Goal: Task Accomplishment & Management: Manage account settings

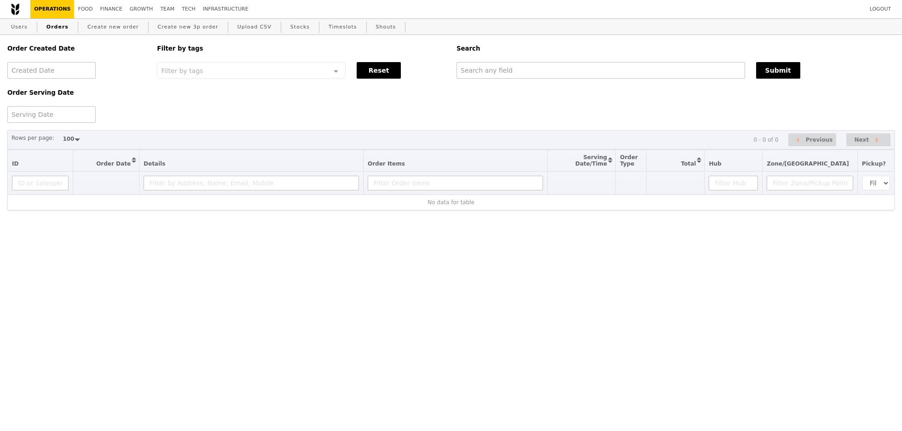
select select "100"
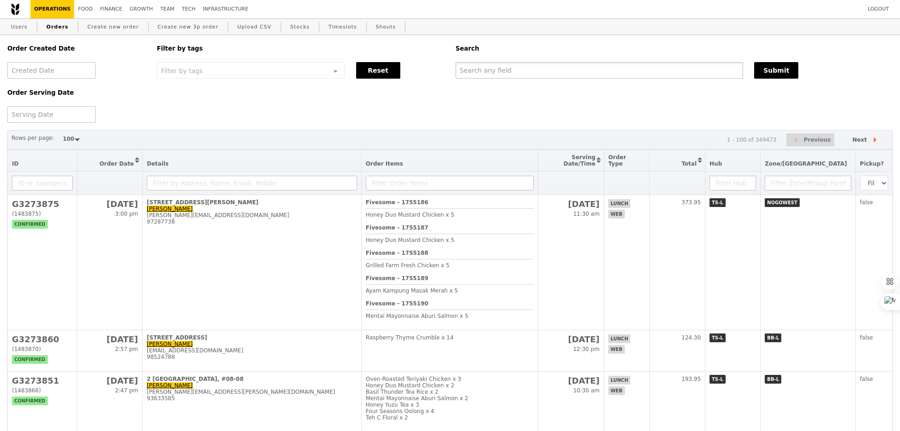
click at [475, 75] on input "text" at bounding box center [600, 70] width 288 height 17
paste input "[EMAIL_ADDRESS][DOMAIN_NAME]"
type input "[EMAIL_ADDRESS][DOMAIN_NAME]"
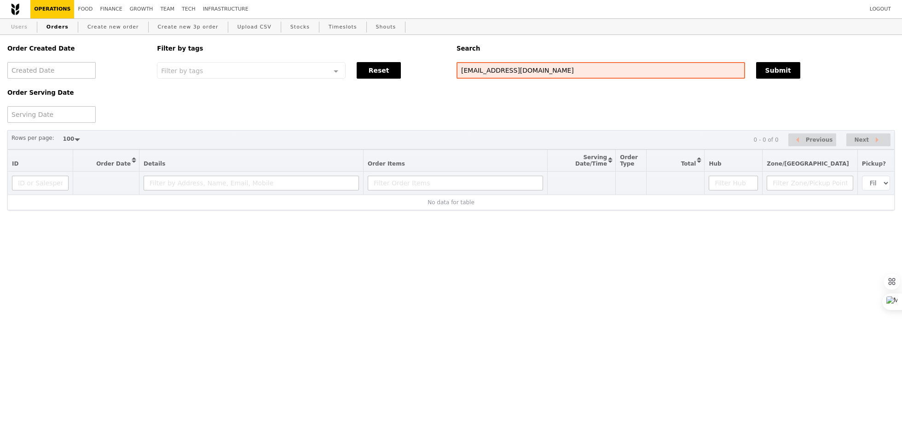
click at [23, 27] on link "Users" at bounding box center [19, 27] width 24 height 17
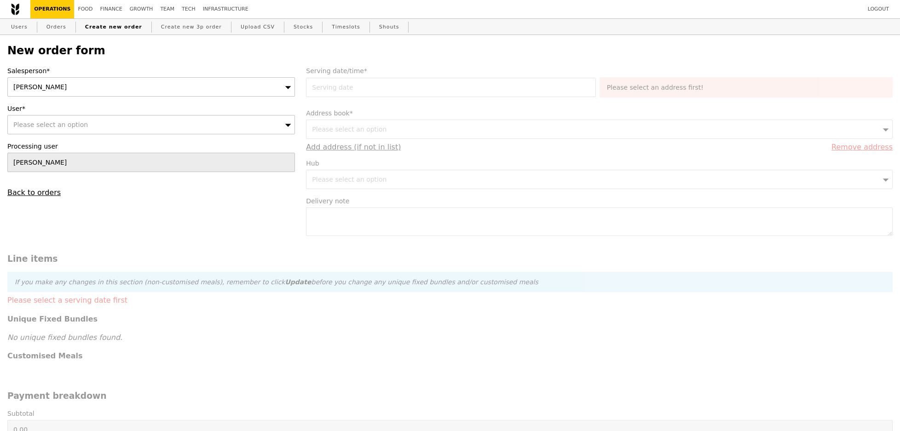
click at [78, 130] on div "Please select an option" at bounding box center [151, 124] width 288 height 19
type input "j"
type input "96209853"
type input "Confirm"
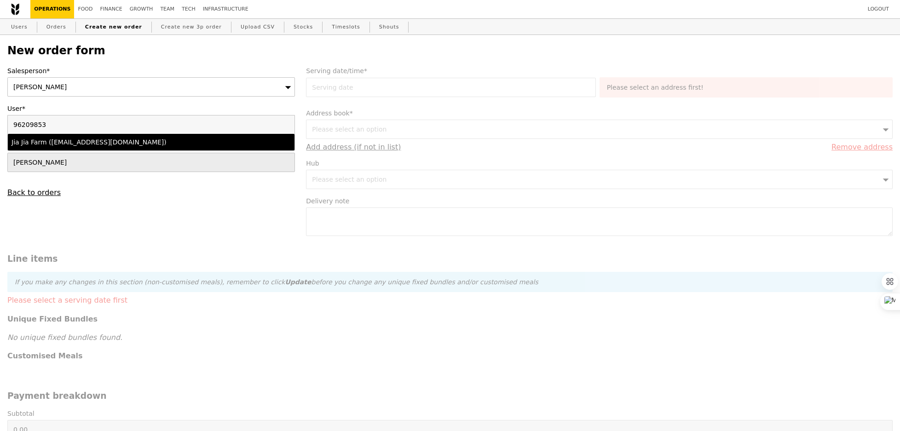
type input "96209853"
click at [82, 140] on div "Jia Jia Farm ([EMAIL_ADDRESS][DOMAIN_NAME])" at bounding box center [116, 142] width 209 height 9
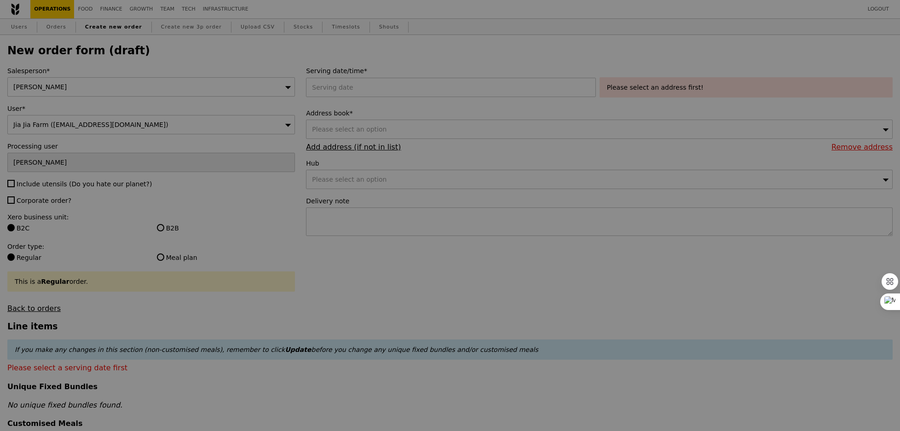
type input "Confirm"
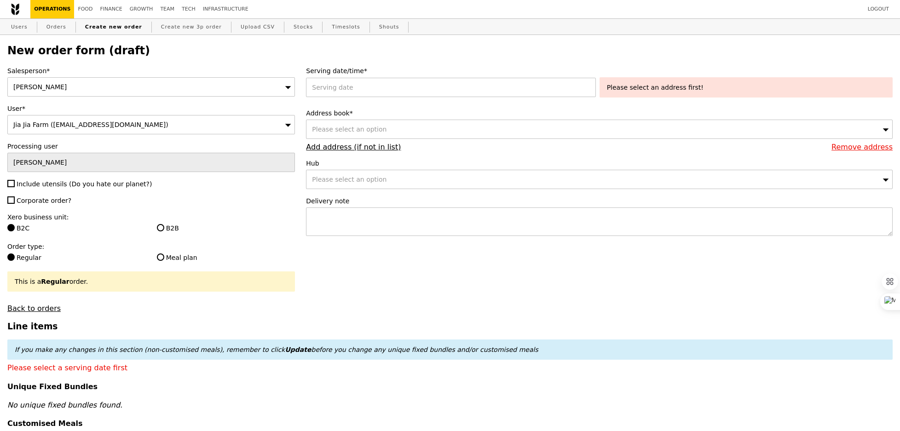
click at [54, 182] on span "Include utensils (Do you hate our planet?)" at bounding box center [84, 183] width 135 height 7
click at [15, 182] on input "Include utensils (Do you hate our planet?)" at bounding box center [10, 183] width 7 height 7
checkbox input "true"
type input "Confirm"
click at [48, 199] on span "Corporate order?" at bounding box center [44, 200] width 55 height 7
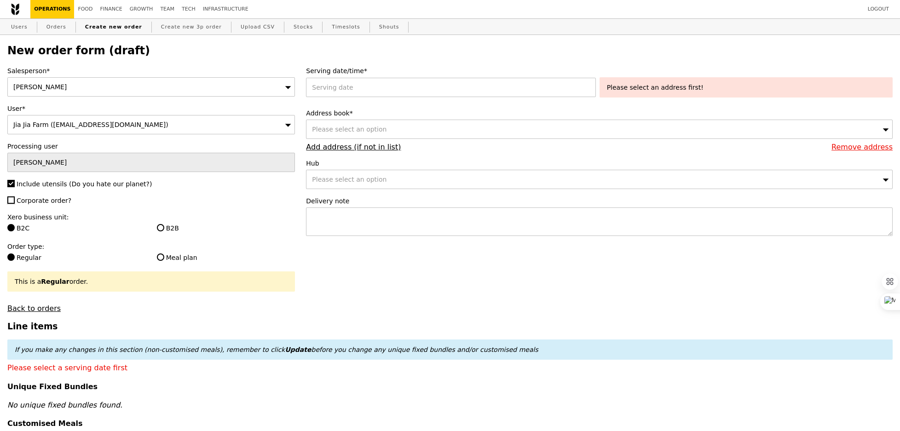
click at [15, 199] on input "Corporate order?" at bounding box center [10, 200] width 7 height 7
checkbox input "true"
click at [152, 210] on div "Salesperson* [PERSON_NAME] User* [GEOGRAPHIC_DATA] ([EMAIL_ADDRESS][DOMAIN_NAME…" at bounding box center [151, 189] width 299 height 247
click at [167, 225] on label "B2B" at bounding box center [226, 228] width 139 height 9
click at [164, 225] on input "B2B" at bounding box center [160, 227] width 7 height 7
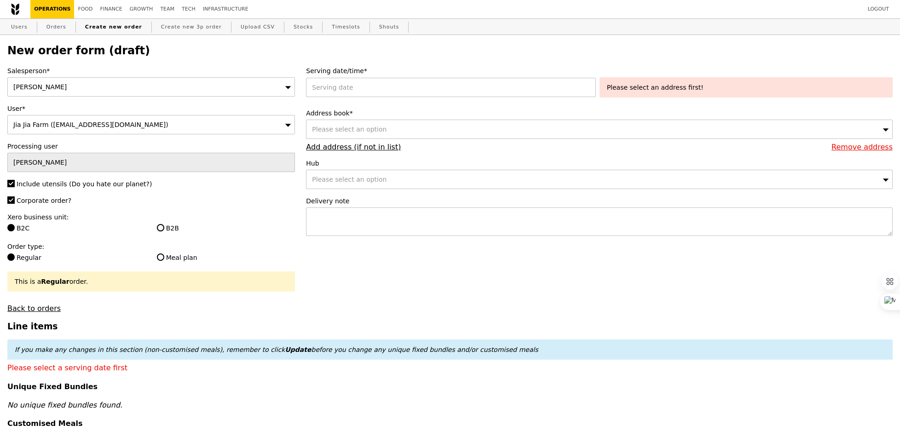
radio input "true"
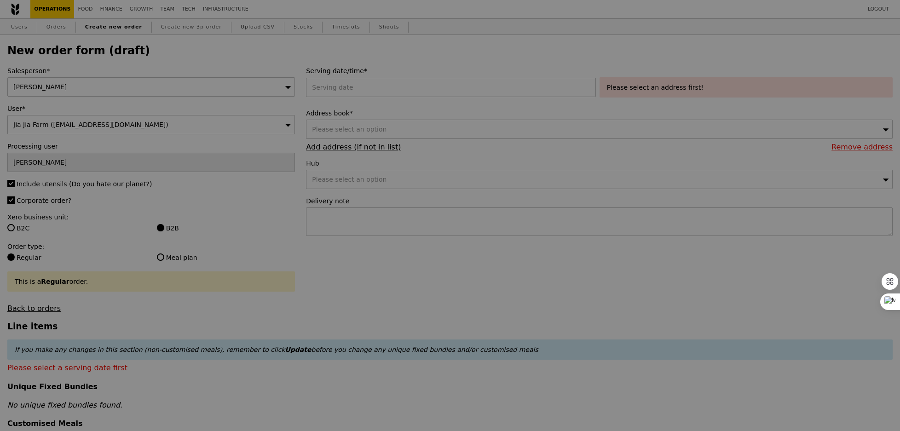
type input "Confirm"
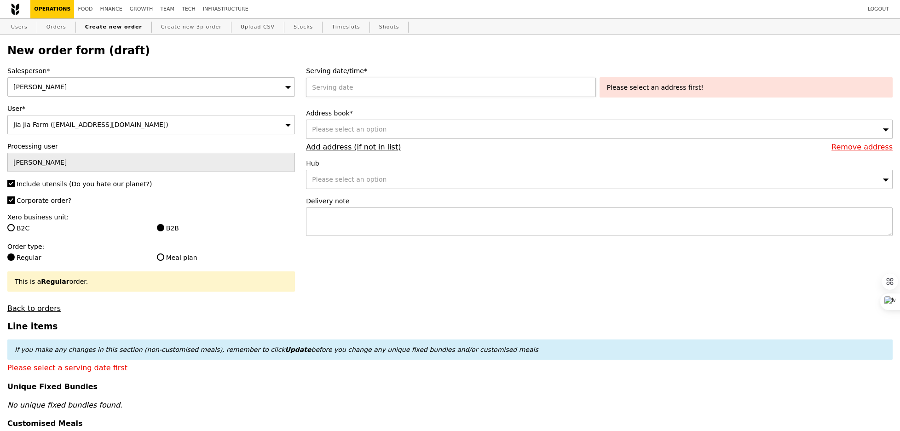
click at [378, 86] on div at bounding box center [452, 87] width 293 height 19
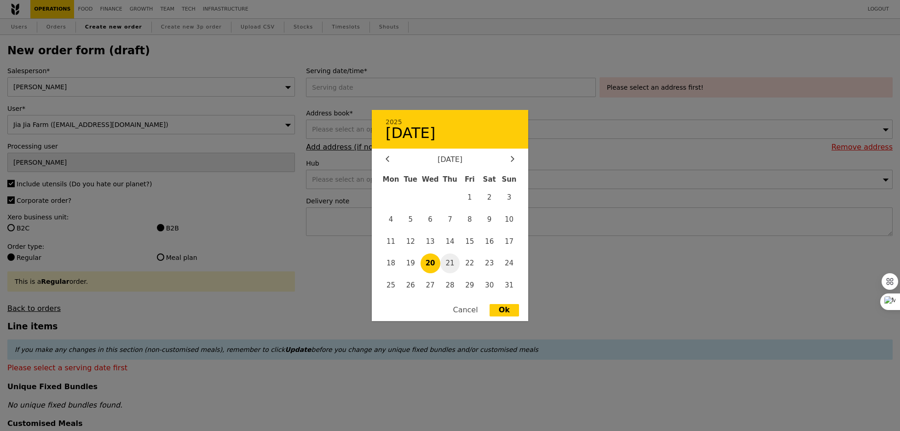
click at [452, 265] on span "21" at bounding box center [450, 264] width 20 height 20
type input "[DATE]"
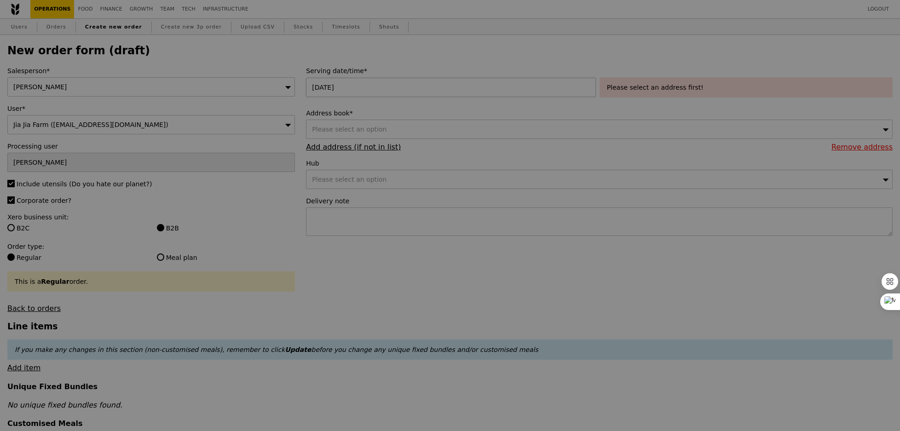
type input "Confirm"
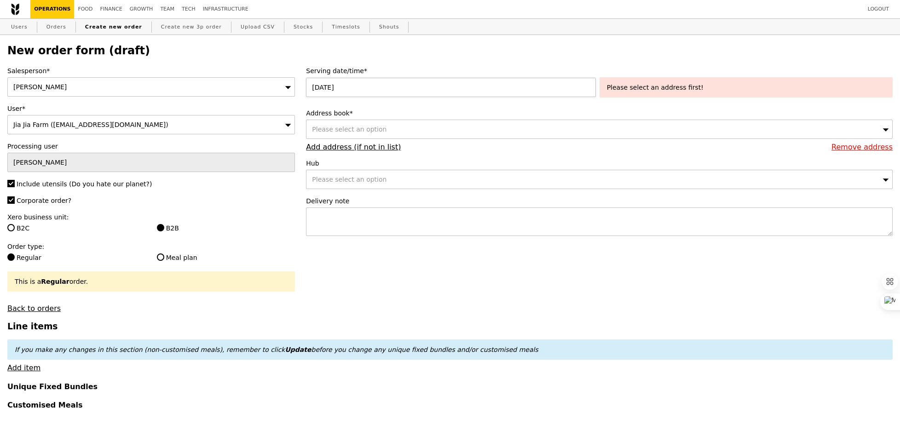
click at [458, 87] on div "[DATE]" at bounding box center [452, 87] width 293 height 19
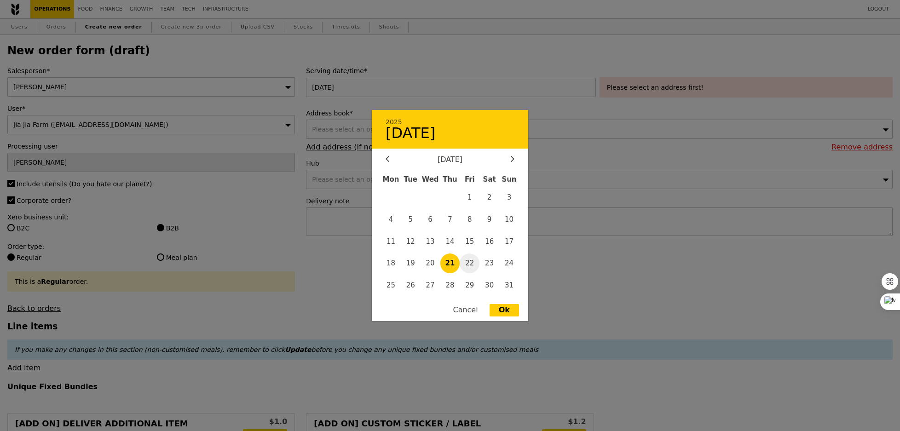
click at [473, 271] on span "22" at bounding box center [470, 264] width 20 height 20
type input "[DATE]"
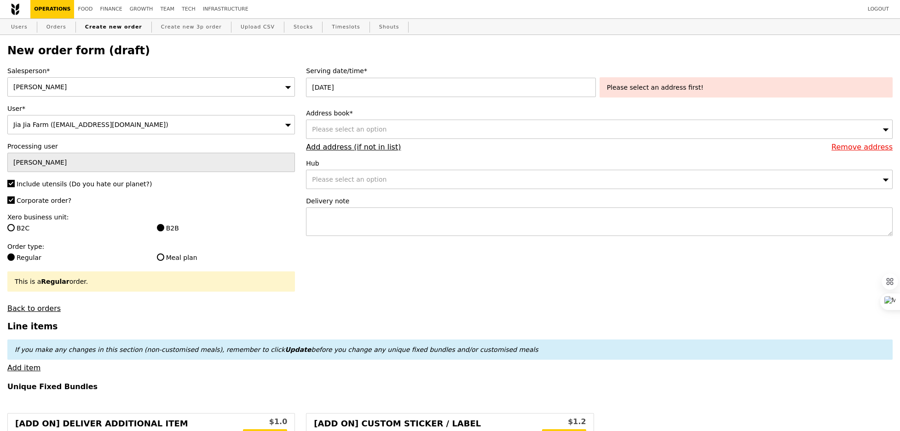
click at [625, 87] on div "Please select an address first!" at bounding box center [746, 87] width 278 height 9
click at [541, 144] on div "Address book* Please select an option Remove address Add address (if not in lis…" at bounding box center [599, 130] width 587 height 43
click at [537, 136] on div "Please select an option" at bounding box center [599, 129] width 587 height 19
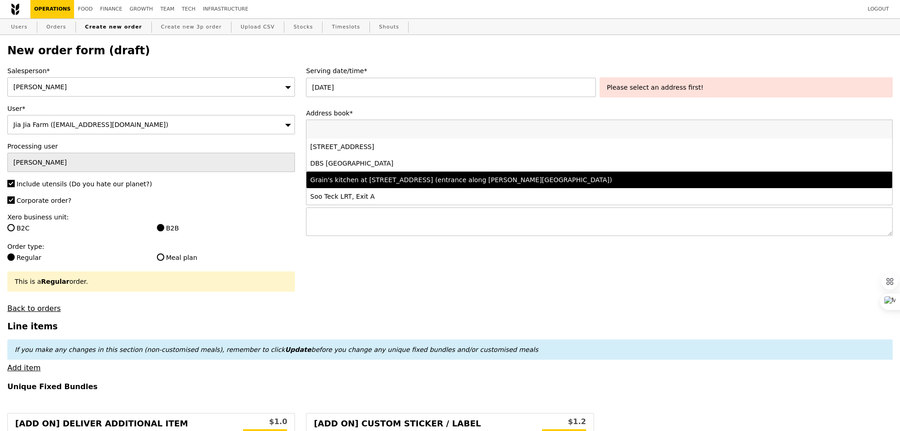
click at [431, 181] on div "Grain's kitchen at [STREET_ADDRESS] (entrance along [PERSON_NAME][GEOGRAPHIC_DA…" at bounding box center [527, 179] width 434 height 9
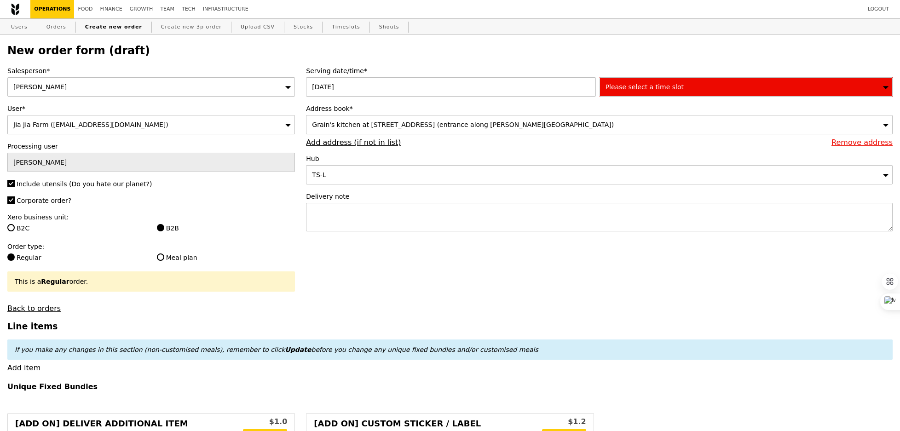
click at [640, 77] on div "Please select a time slot" at bounding box center [746, 86] width 293 height 19
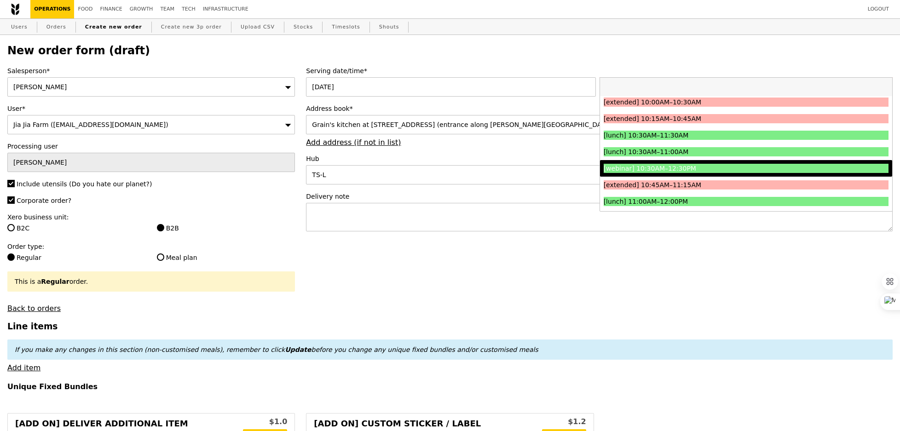
scroll to position [201, 0]
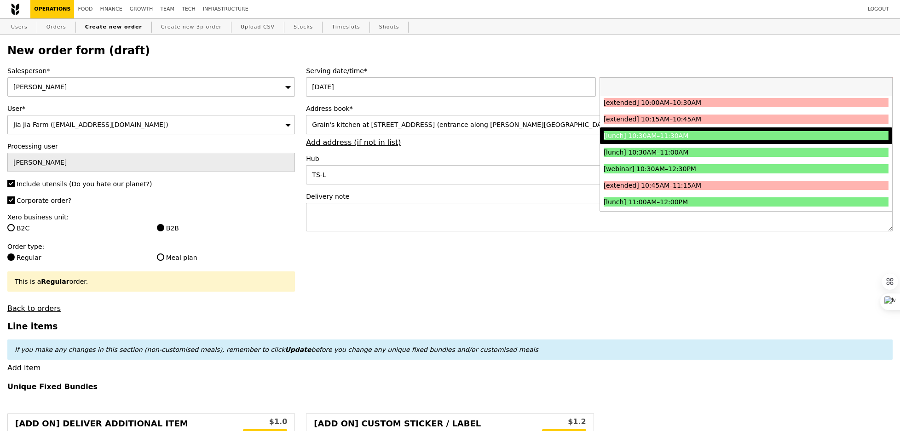
click at [676, 131] on div "[lunch] 10:30AM–11:30AM" at bounding box center [711, 135] width 214 height 9
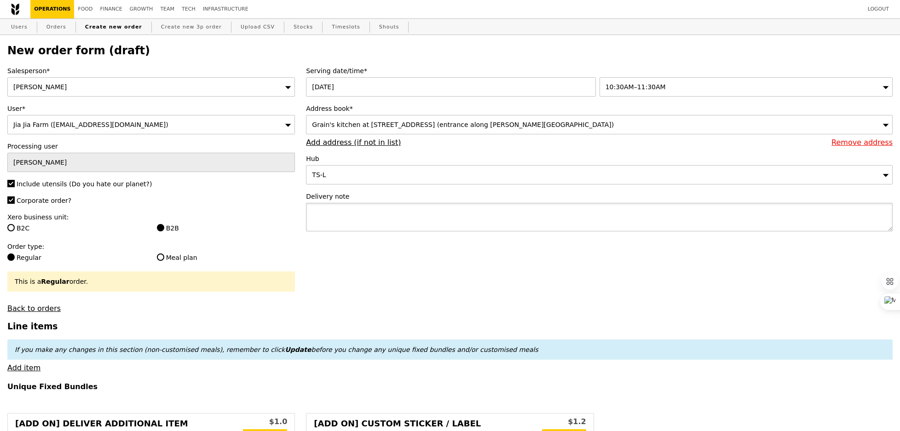
type input "Confirm"
click at [449, 217] on textarea at bounding box center [599, 217] width 587 height 29
type textarea "Please deliver with"
type input "Confirm"
paste textarea "P6499"
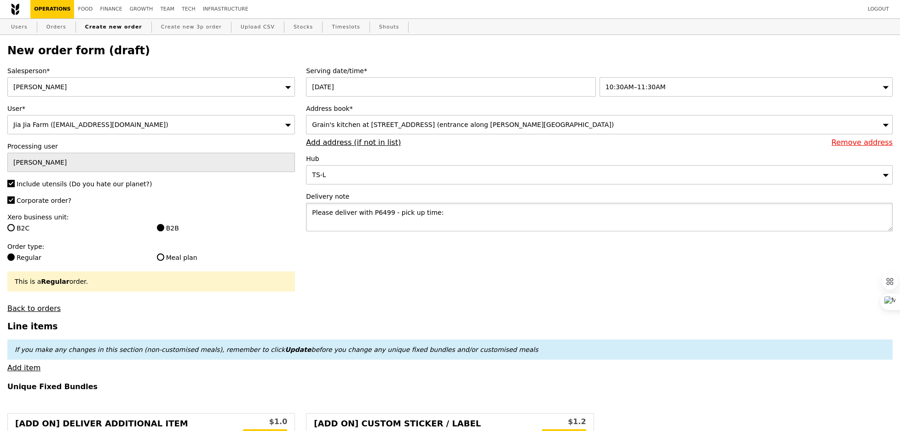
type textarea "Please deliver with P6499 - pick up time:"
type input "Confirm"
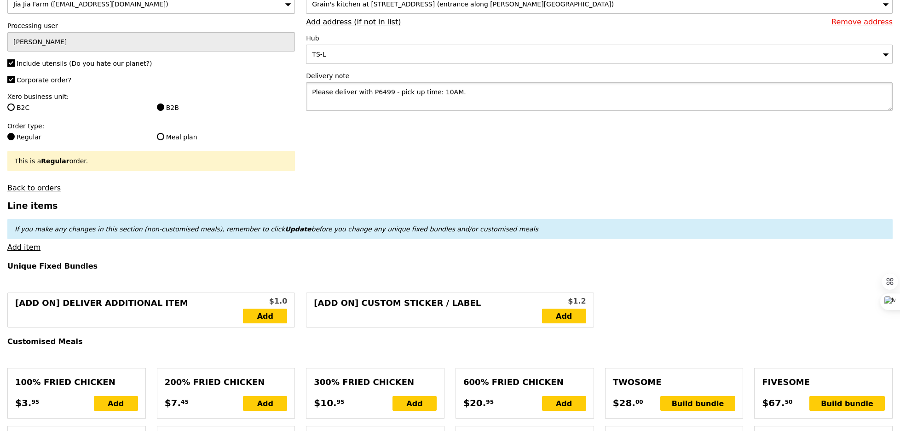
scroll to position [133, 0]
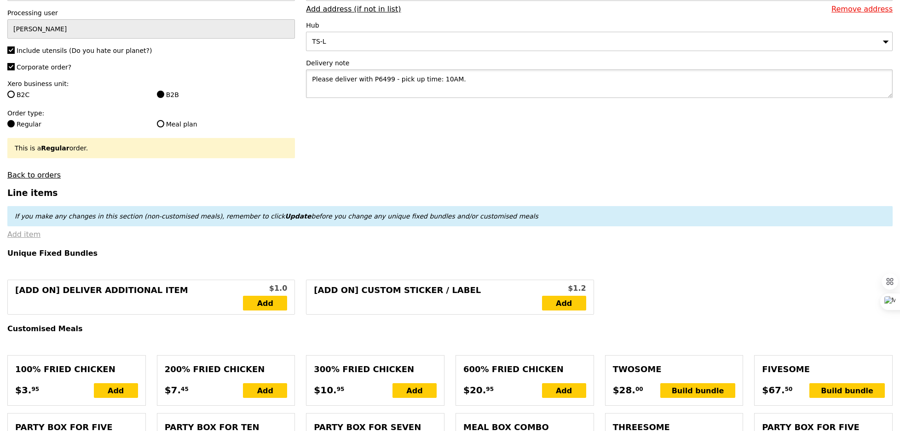
type textarea "Please deliver with P6499 - pick up time: 10AM."
click at [24, 237] on link "Add item" at bounding box center [23, 234] width 33 height 9
type input "Confirm"
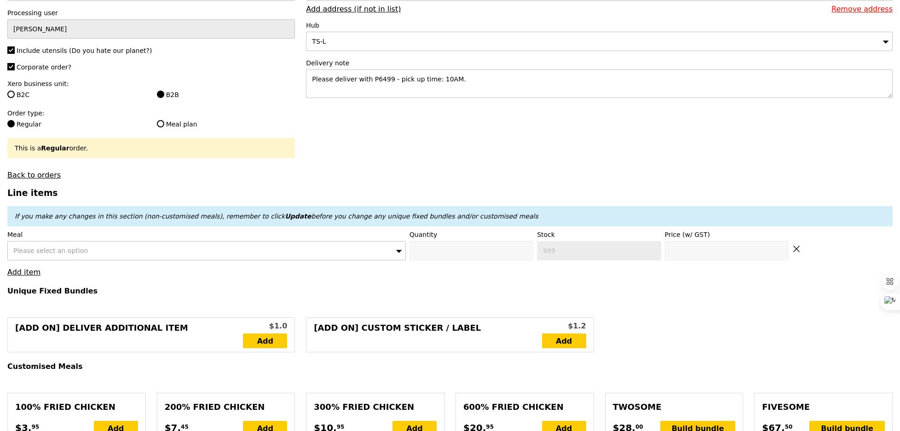
click at [58, 247] on span "Please select an option" at bounding box center [50, 250] width 75 height 7
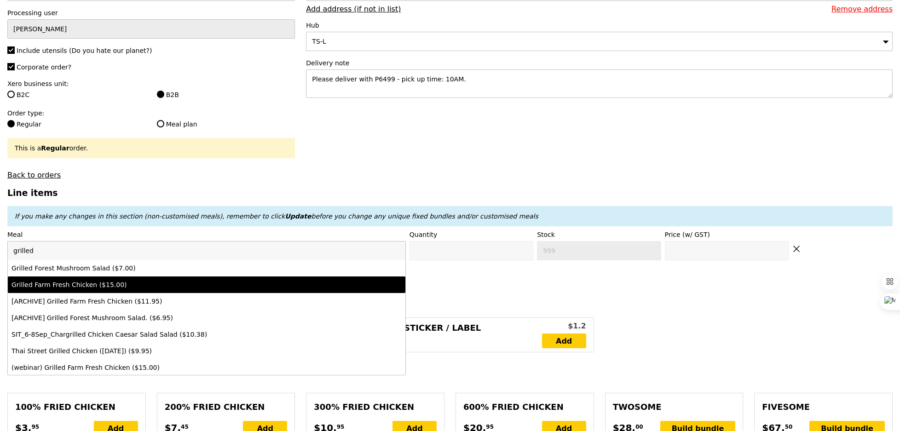
type input "grilled"
click at [111, 284] on div "Grilled Farm Fresh Chicken ($15.00)" at bounding box center [158, 284] width 293 height 9
type input "Confirm anyway"
type input "0"
type input "473"
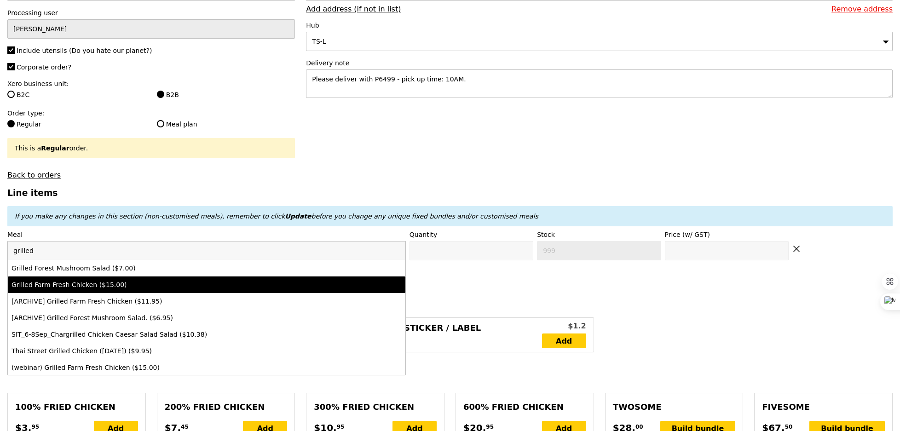
type input "15.0"
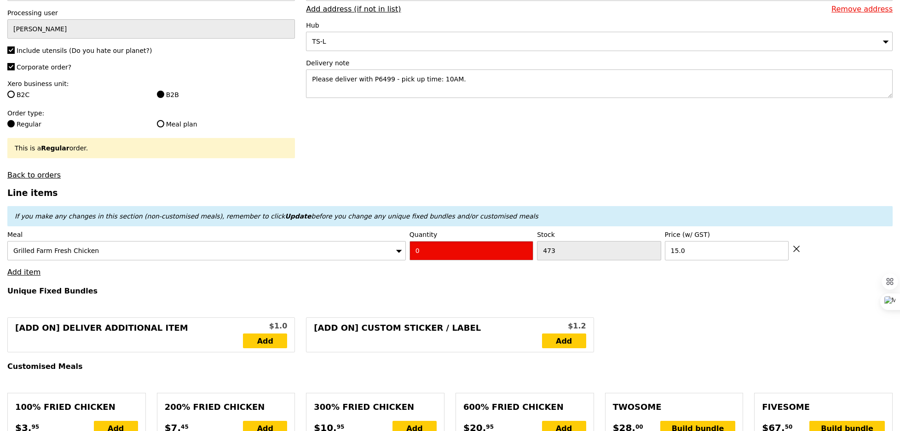
type input "Confirm"
type input "5"
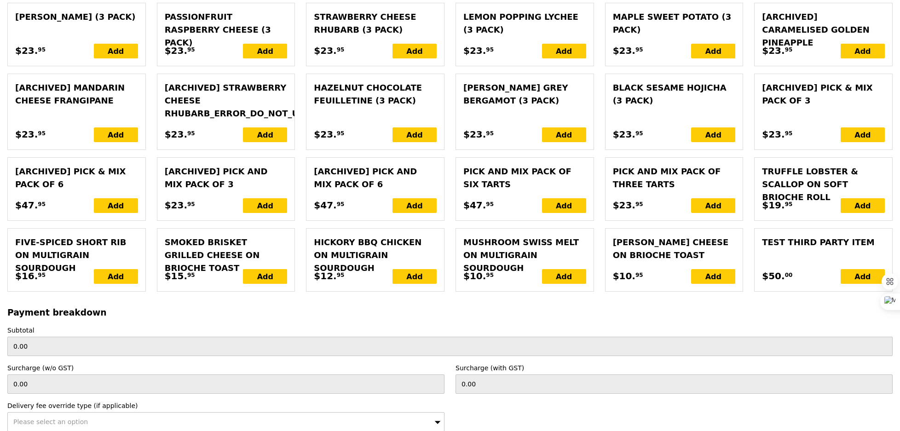
type input "Loading..."
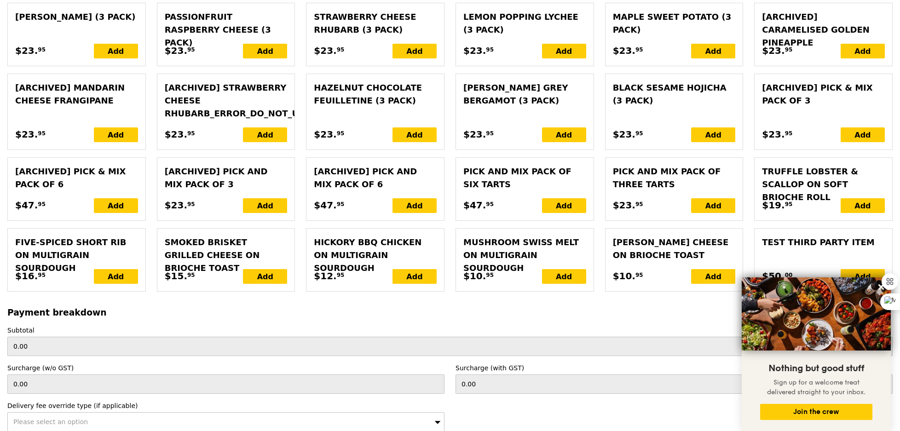
type input "75.00"
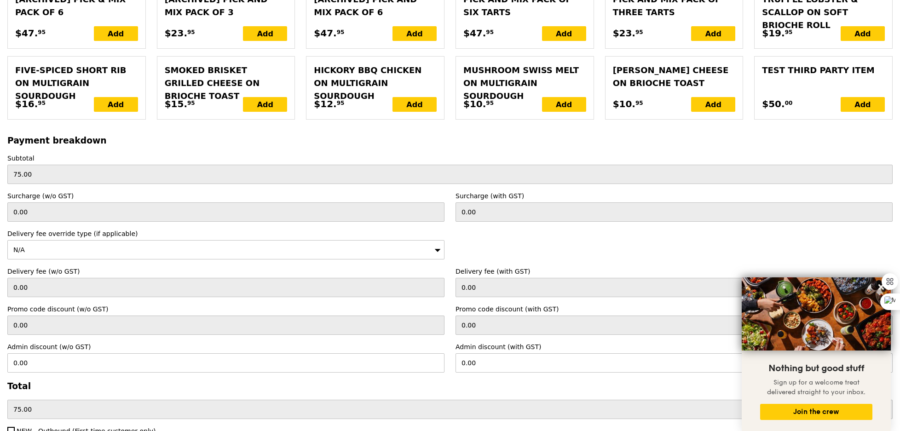
type input "Confirm"
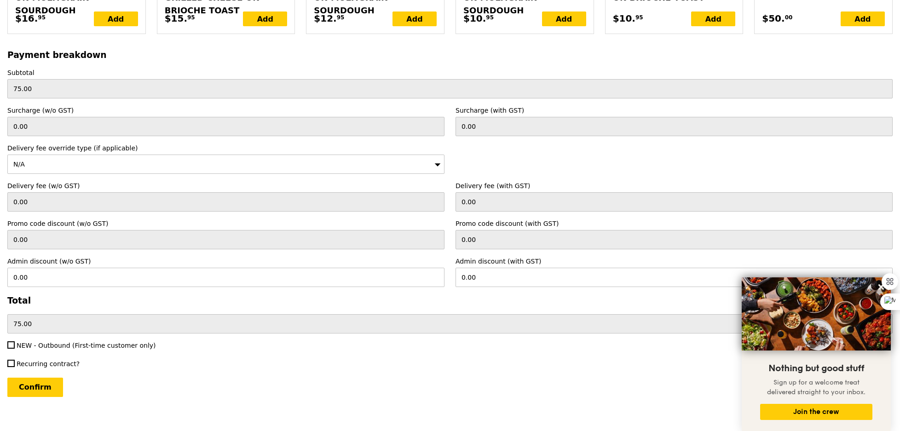
click at [46, 342] on span "NEW - Outbound (First-time customer only)" at bounding box center [86, 345] width 139 height 7
click at [15, 342] on input "NEW - Outbound (First-time customer only)" at bounding box center [10, 345] width 7 height 7
checkbox input "true"
click at [42, 380] on input "Confirm" at bounding box center [35, 387] width 56 height 19
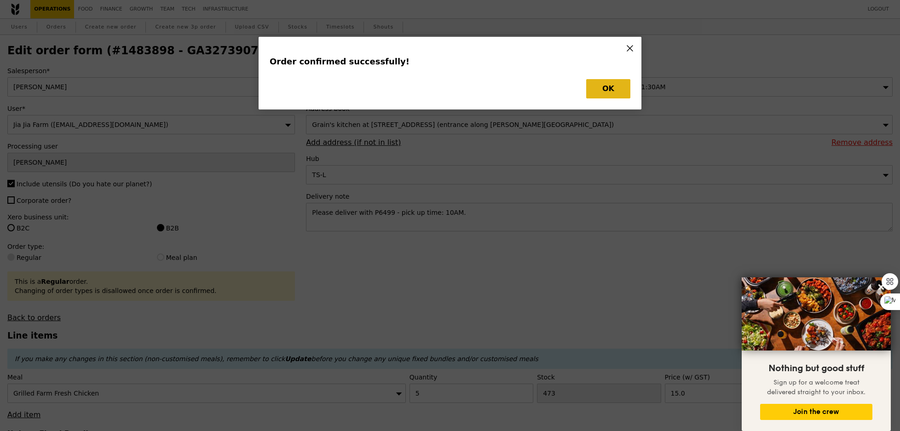
type input "Loading..."
checkbox input "false"
type input "15.00"
click at [597, 98] on button "OK" at bounding box center [608, 88] width 44 height 19
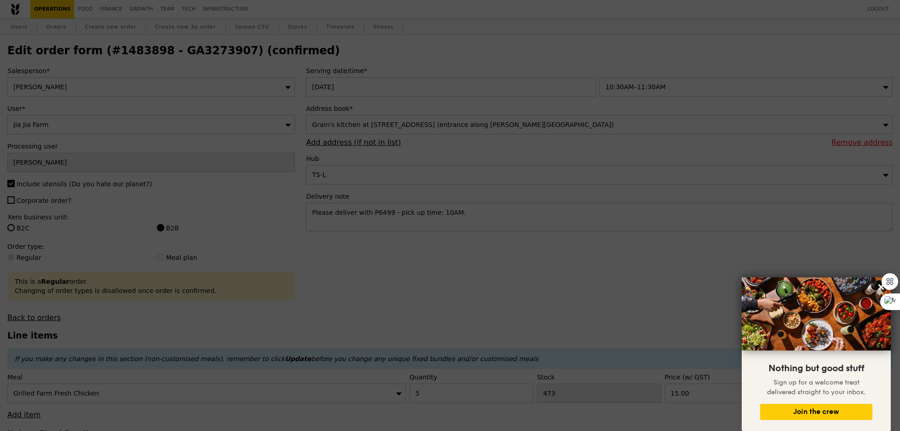
type input "468"
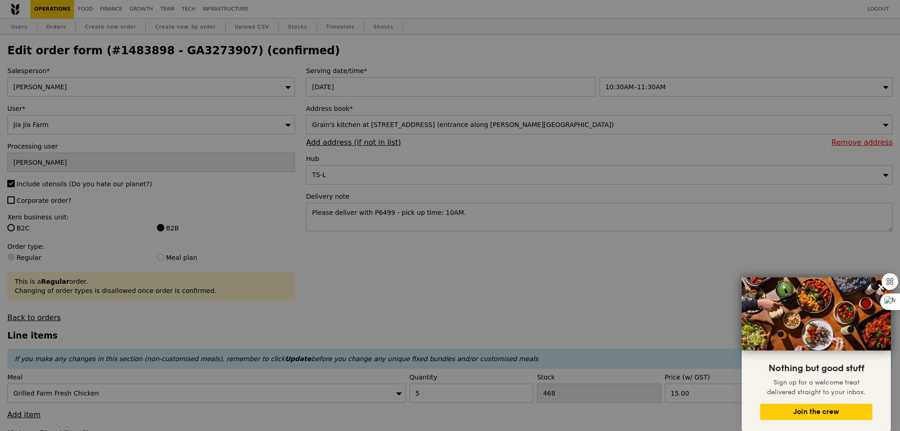
click at [597, 98] on div at bounding box center [450, 215] width 900 height 431
type input "Update"
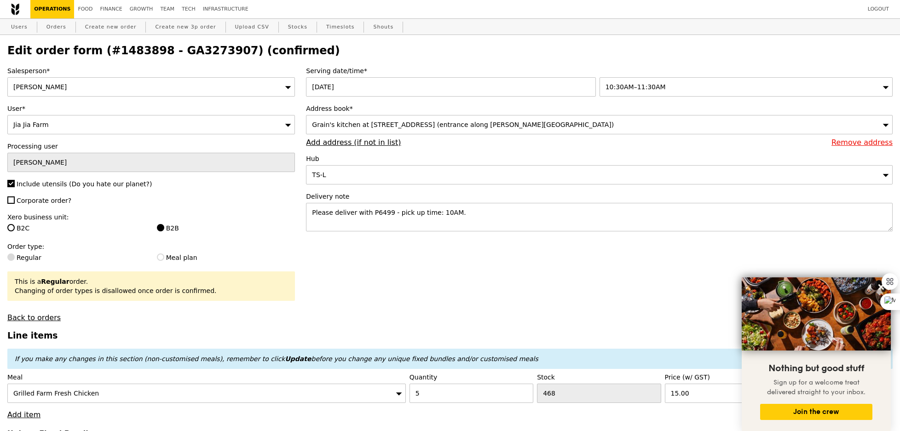
click at [157, 56] on h2 "Edit order form (#1483898 - GA3273907) (confirmed)" at bounding box center [450, 50] width 886 height 13
copy h2 "GA3273907"
click at [57, 27] on link "Orders" at bounding box center [56, 27] width 27 height 17
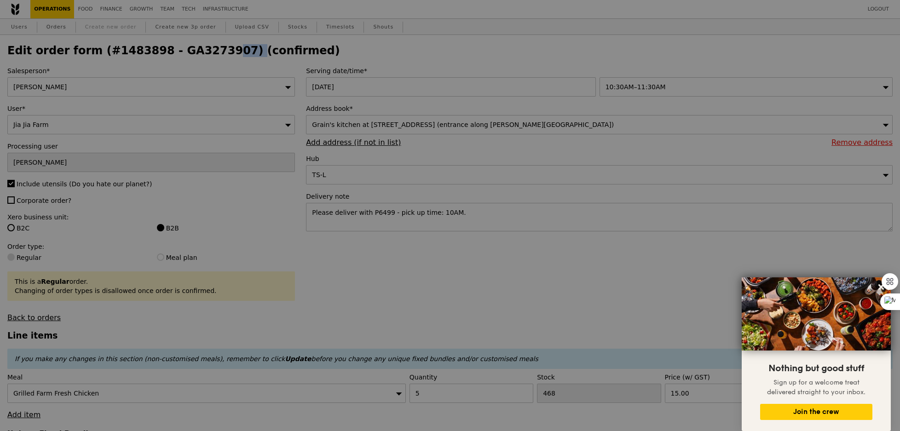
select select "100"
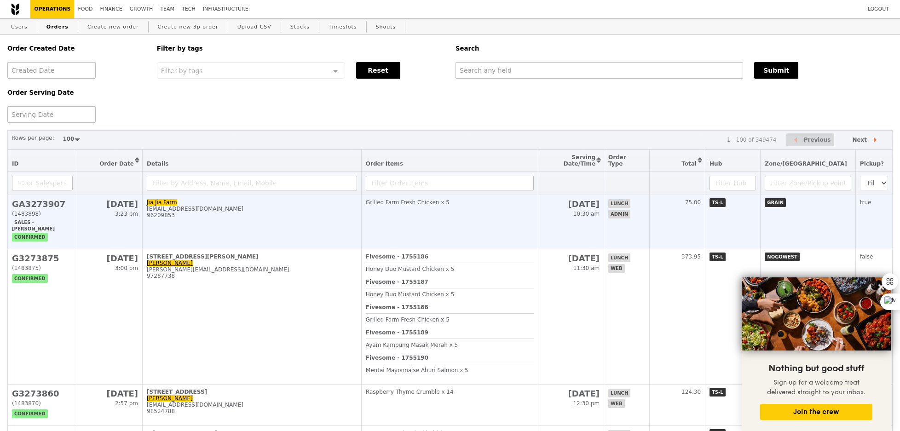
click at [420, 209] on td "Grilled Farm Fresh Chicken x 5" at bounding box center [449, 222] width 177 height 54
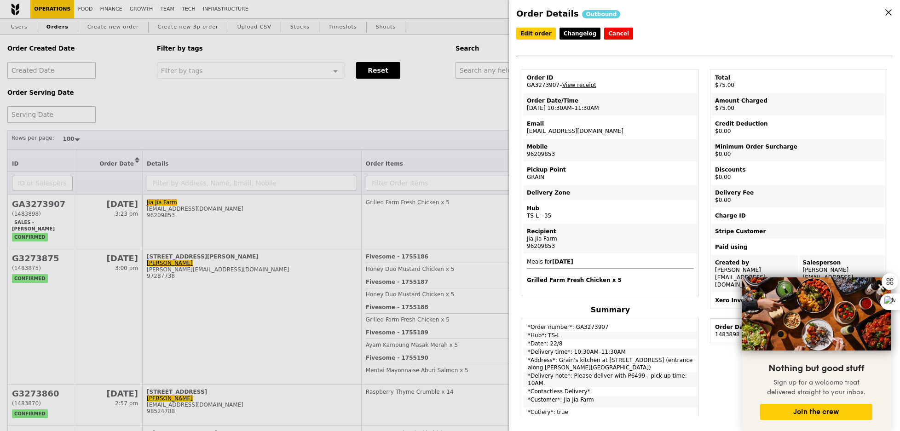
click at [557, 81] on td "Order ID GA3273907 – View receipt" at bounding box center [610, 81] width 174 height 22
click at [551, 82] on td "Order ID GA3273907 – View receipt" at bounding box center [610, 81] width 174 height 22
copy td "GA3273907"
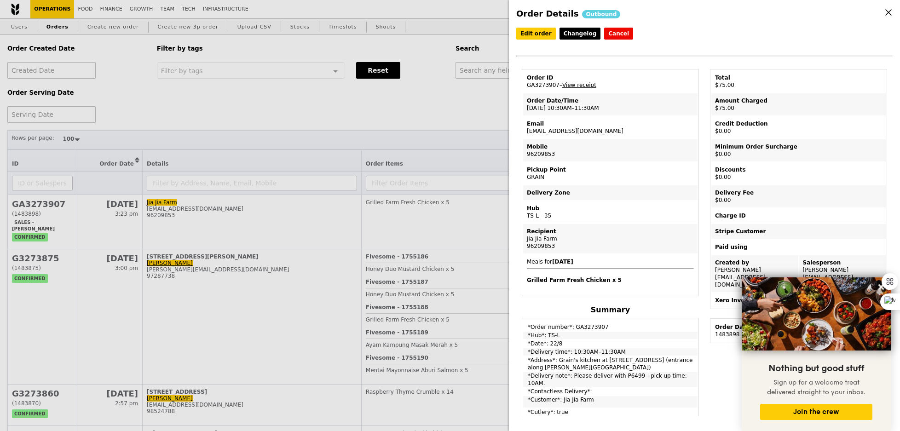
click at [458, 100] on div "Order Details Outbound Edit order Changelog Cancel Order ID GA3273907 – View re…" at bounding box center [450, 215] width 900 height 431
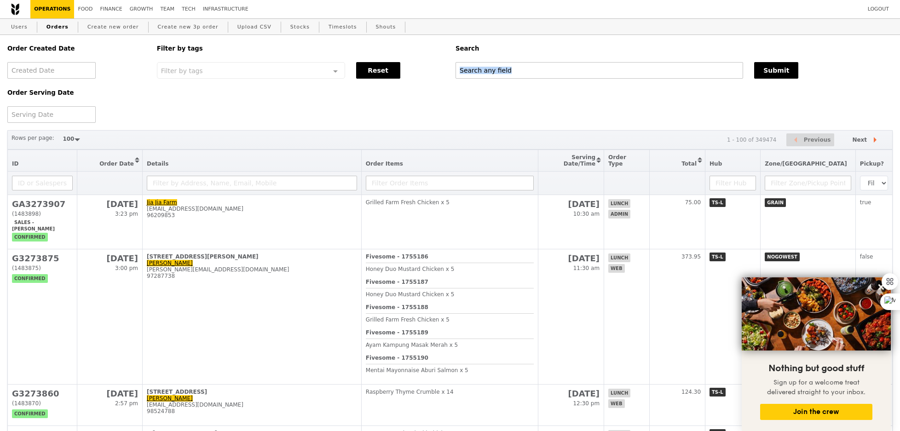
drag, startPoint x: 458, startPoint y: 100, endPoint x: 461, endPoint y: 85, distance: 15.4
click at [458, 99] on div "Order Created Date Order Serving Date Filter by tags Filter by tags Meal_Plan W…" at bounding box center [450, 79] width 897 height 88
click at [461, 85] on div "Order Created Date Order Serving Date Filter by tags Filter by tags Meal_Plan W…" at bounding box center [450, 79] width 897 height 88
click at [473, 75] on input "text" at bounding box center [600, 70] width 288 height 17
paste input "GA3273907"
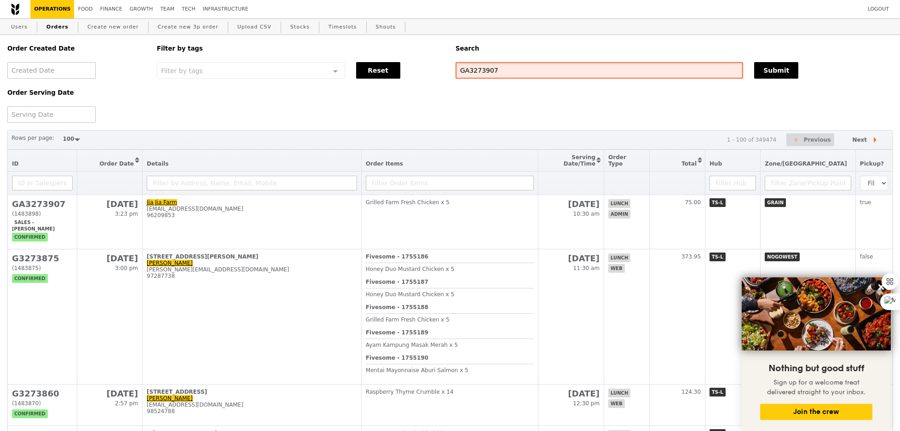
type input "GA3273907"
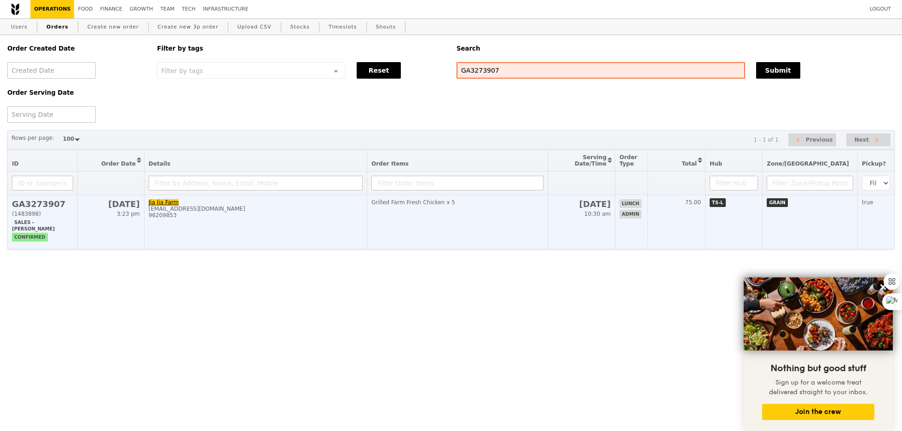
click at [523, 210] on td "Grilled Farm Fresh Chicken x 5" at bounding box center [457, 222] width 181 height 54
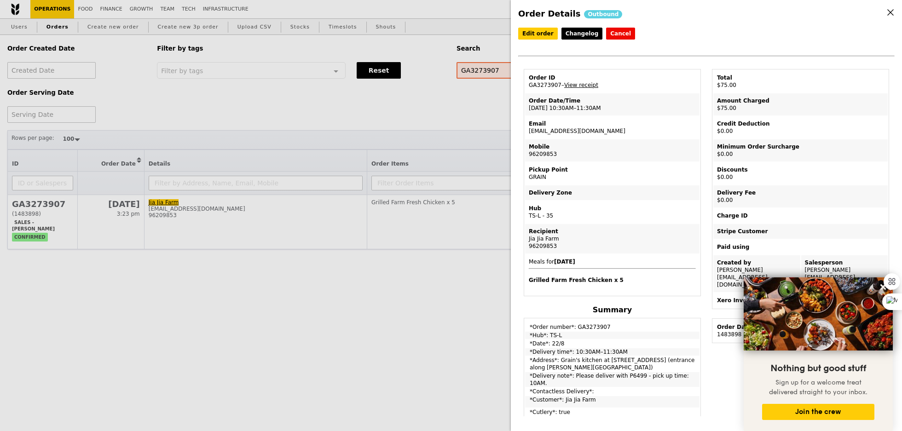
click at [566, 132] on td "Email [EMAIL_ADDRESS][DOMAIN_NAME]" at bounding box center [612, 127] width 174 height 22
copy td "[EMAIL_ADDRESS][DOMAIN_NAME]"
click at [227, 73] on div "Order Details Outbound Edit order Changelog Cancel Order ID GA3273907 – View re…" at bounding box center [451, 215] width 902 height 431
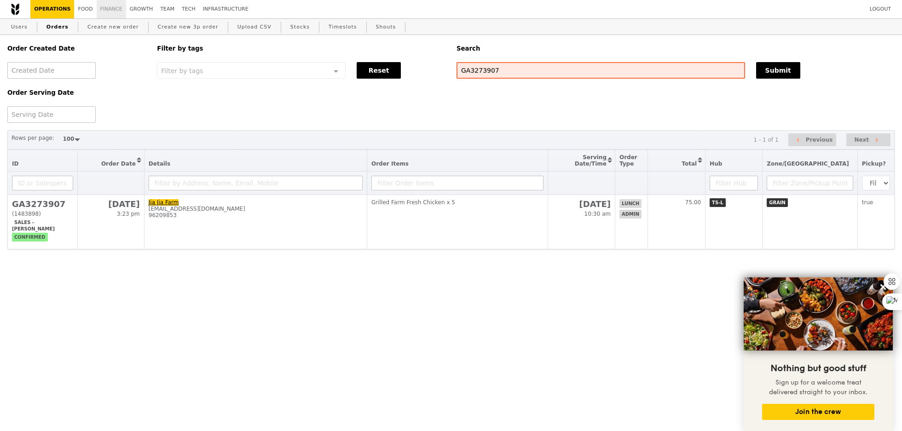
click at [104, 11] on link "Finance" at bounding box center [111, 9] width 29 height 18
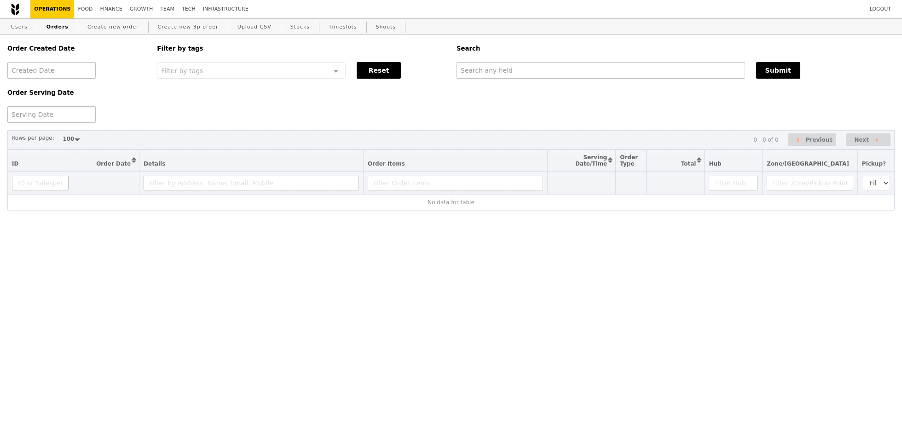
select select "100"
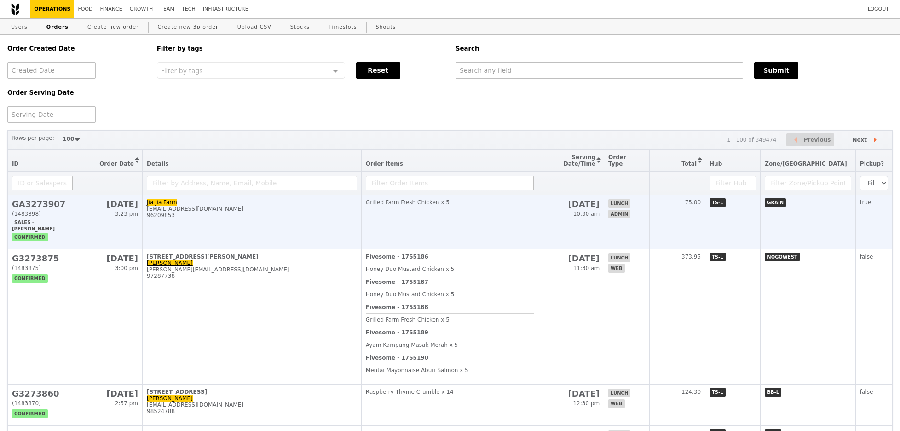
click at [273, 222] on td "Jia Jia Farm farmji@amazon.com 96209853" at bounding box center [252, 222] width 219 height 54
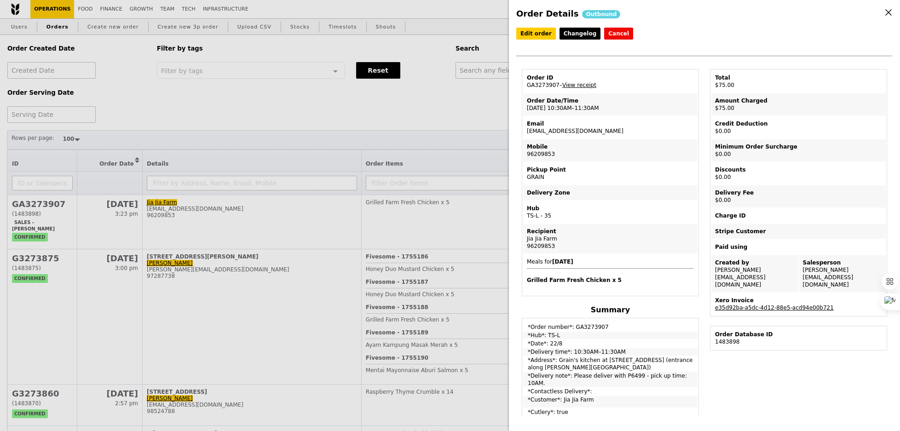
click at [740, 296] on td "Xero Invoice e35d92ba-a5dc-4d12-88e5-acd94e00b721" at bounding box center [799, 304] width 174 height 22
click at [740, 305] on link "e35d92ba-a5dc-4d12-88e5-acd94e00b721" at bounding box center [774, 308] width 119 height 6
click at [548, 36] on link "Edit order" at bounding box center [536, 34] width 40 height 12
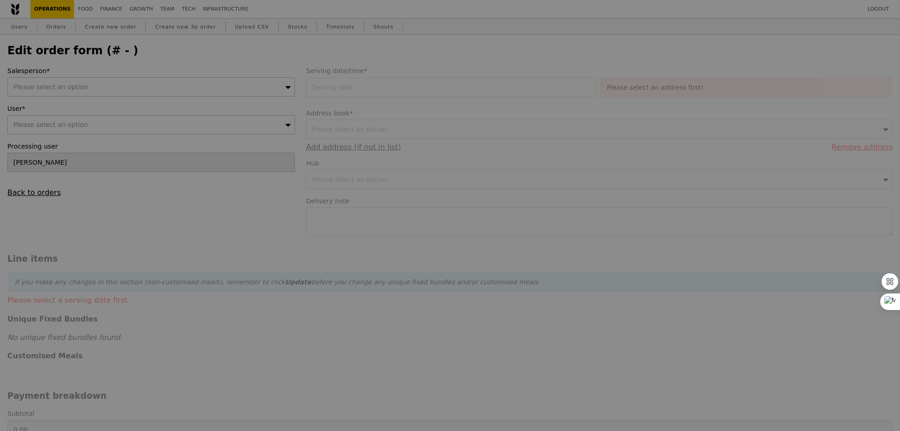
type input "[DATE]"
type textarea "Please deliver with P6499 - pick up time: 10AM."
checkbox input "true"
type input "Loading..."
type input "75.00"
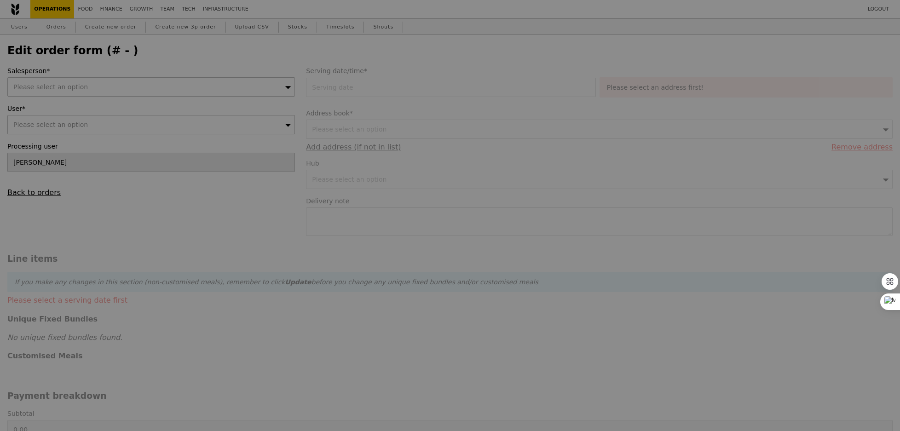
type input "75.00"
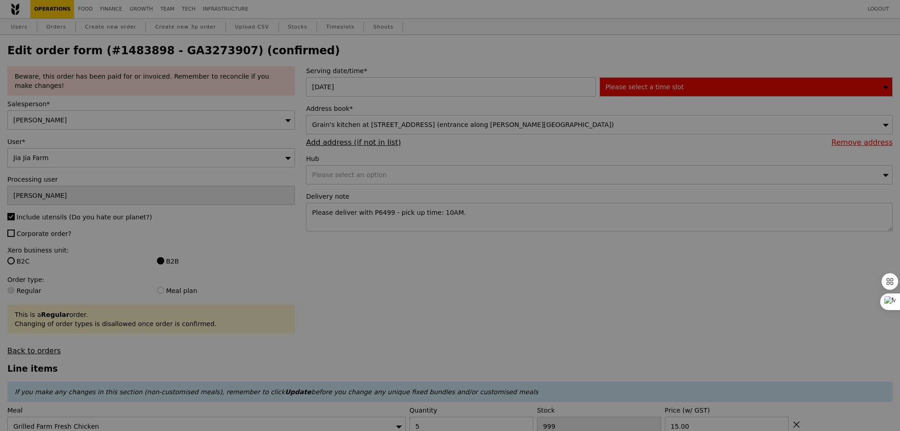
scroll to position [19, 0]
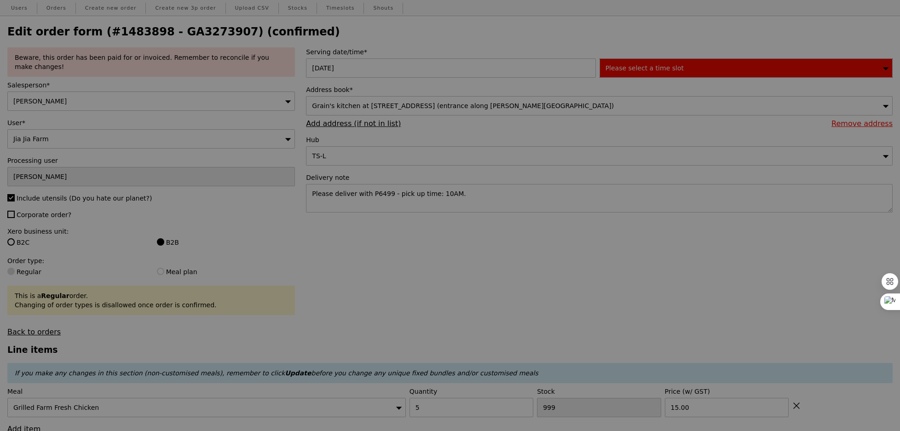
type input "468"
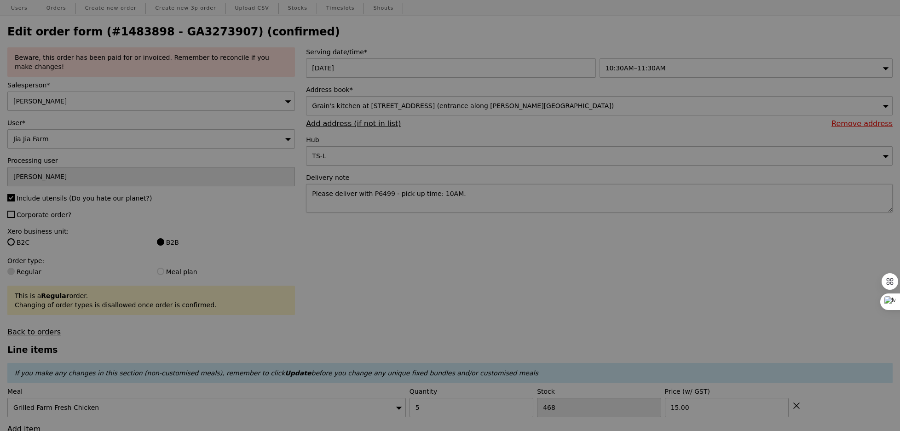
type input "Update"
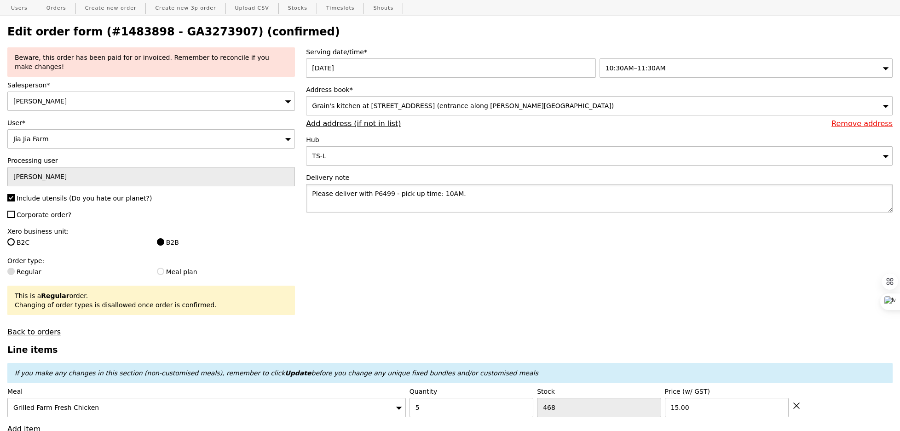
click at [333, 192] on textarea "Please deliver with P6499 - pick up time: 10AM." at bounding box center [599, 198] width 587 height 29
click at [391, 194] on textarea "Please collect and deliver with P6499 - pick up time: 10AM." at bounding box center [599, 198] width 587 height 29
type textarea "Please collect and deliver together with P6499 - pick up time: 10AM."
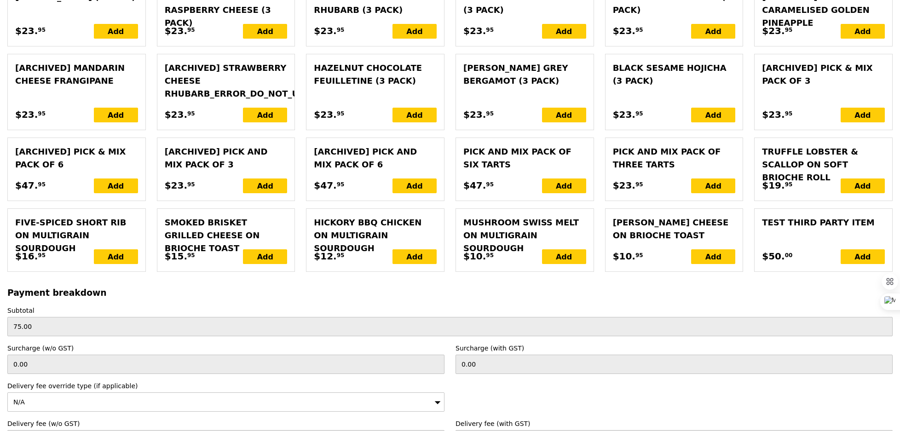
scroll to position [2023, 0]
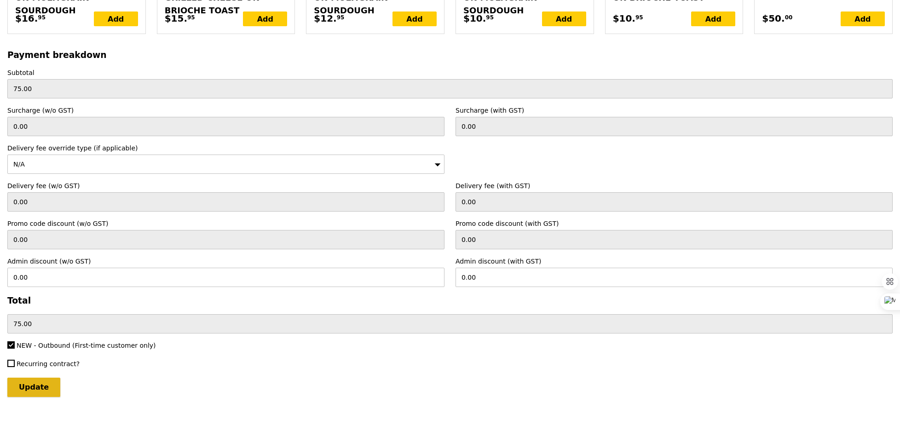
click at [44, 382] on input "Update" at bounding box center [33, 387] width 53 height 19
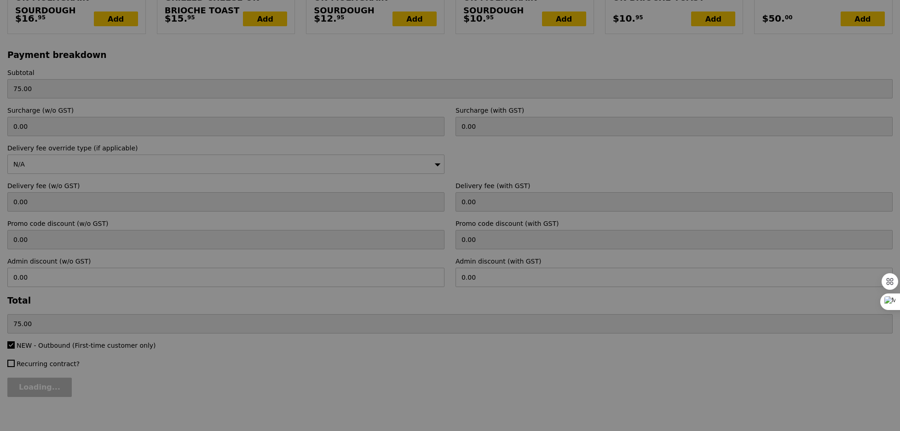
type input "Update"
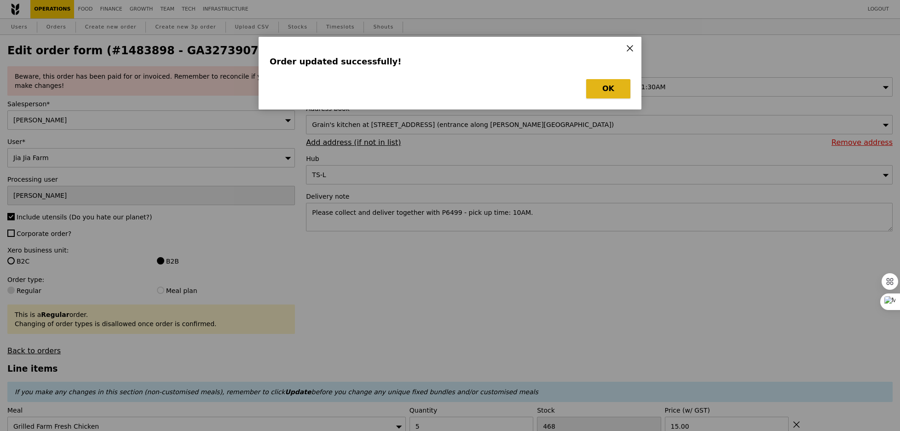
click at [597, 91] on button "OK" at bounding box center [608, 88] width 44 height 19
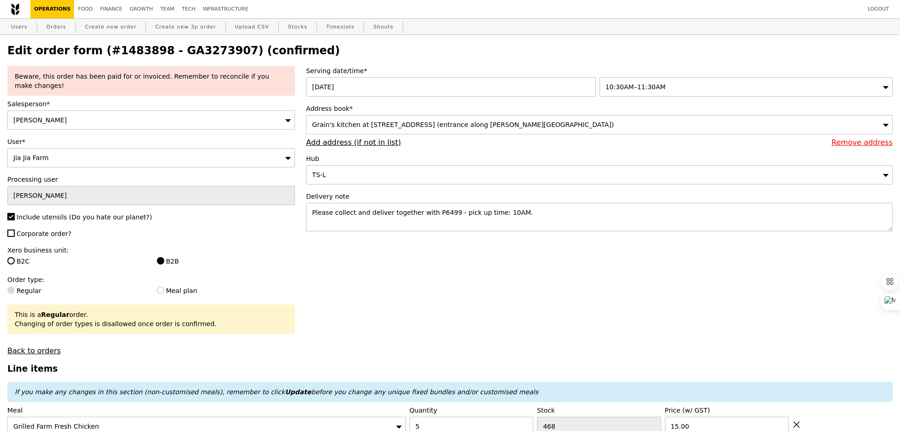
click at [192, 51] on h2 "Edit order form (#1483898 - GA3273907) (confirmed)" at bounding box center [450, 50] width 886 height 13
copy h2 "GA3273907"
